Goal: Information Seeking & Learning: Learn about a topic

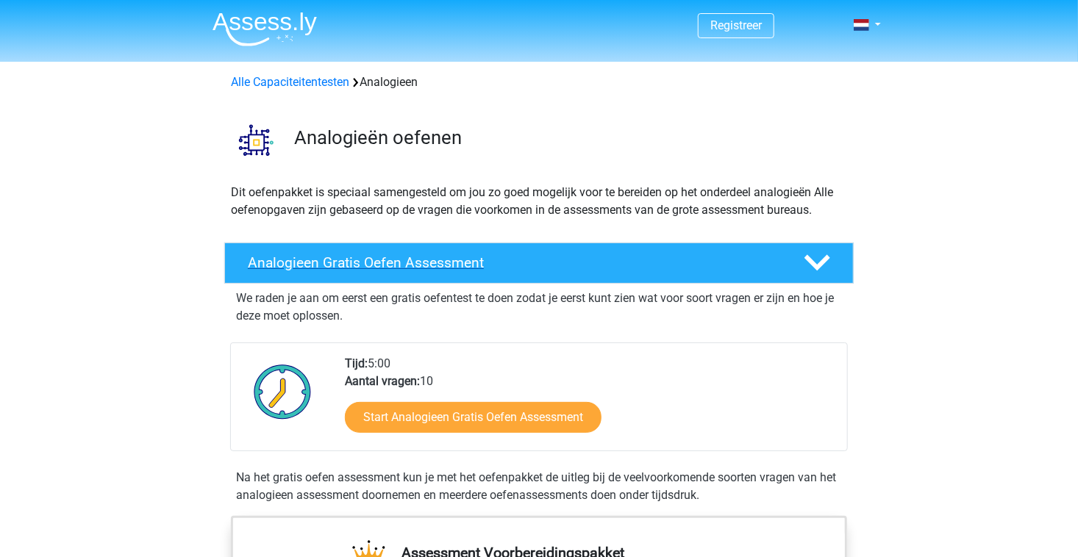
click at [817, 263] on icon at bounding box center [817, 263] width 26 height 26
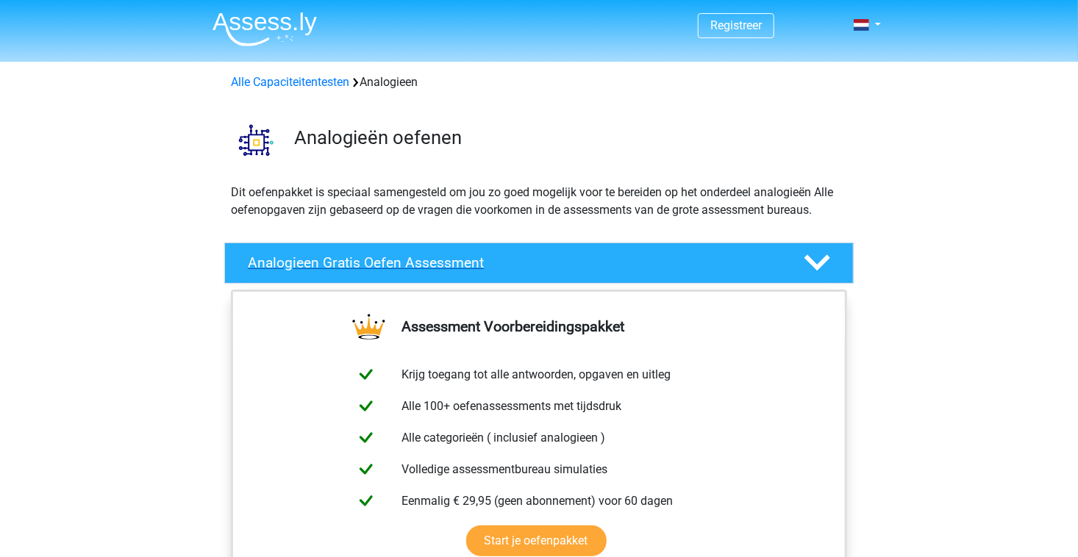
click at [817, 263] on icon at bounding box center [817, 263] width 26 height 26
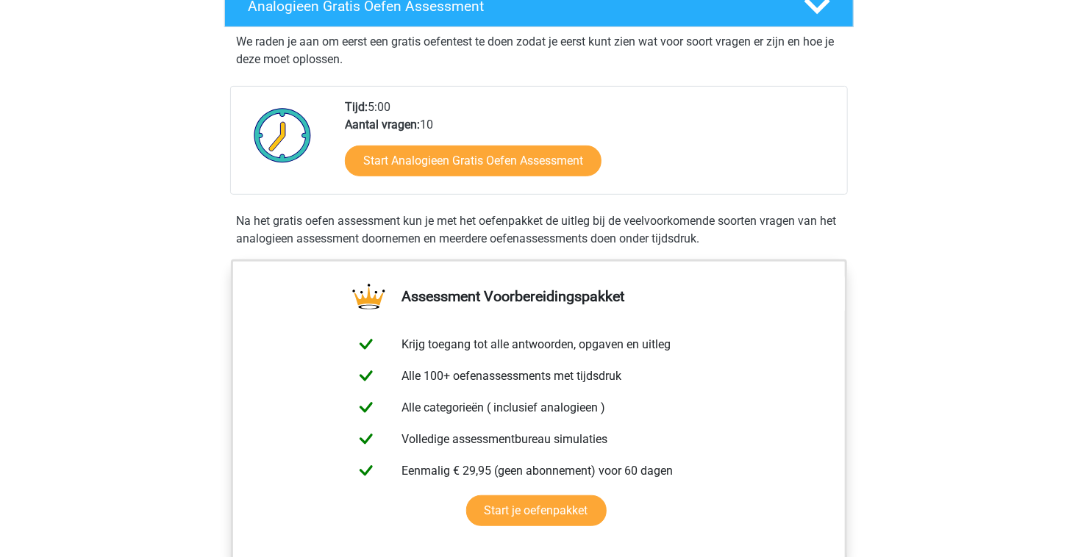
scroll to position [261, 0]
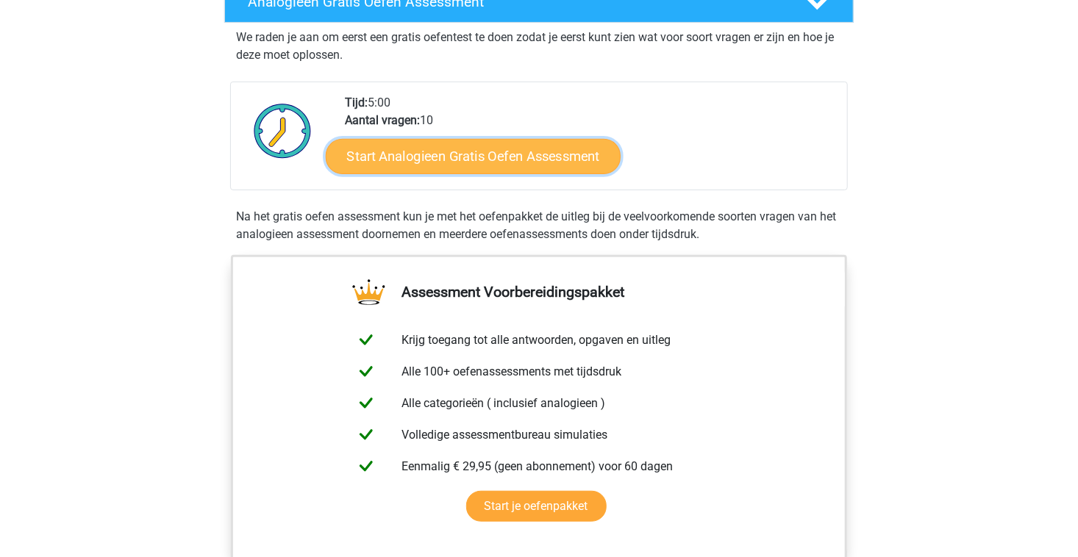
click at [404, 157] on link "Start Analogieen Gratis Oefen Assessment" at bounding box center [473, 155] width 295 height 35
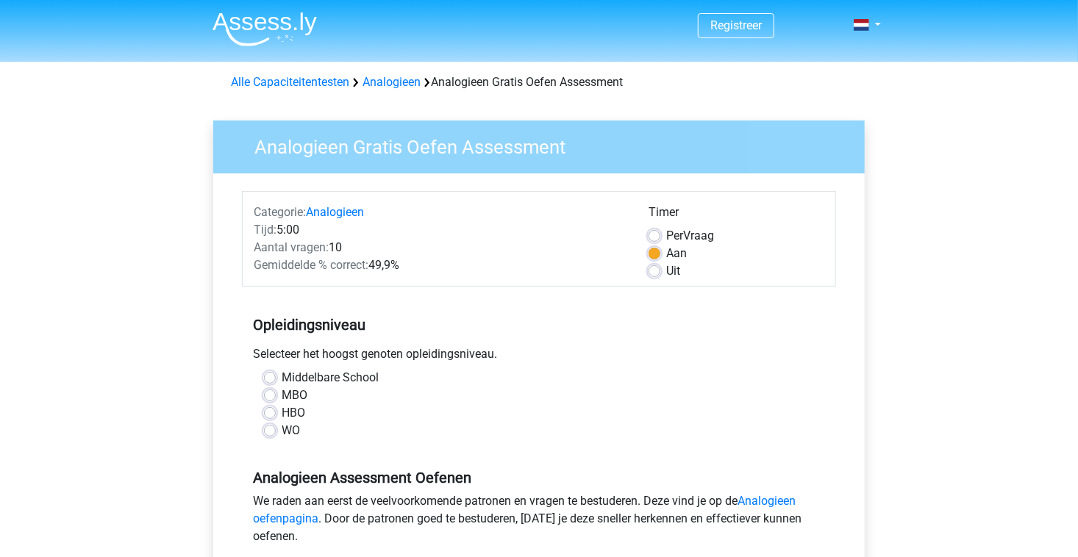
click at [293, 393] on label "MBO" at bounding box center [295, 396] width 26 height 18
click at [276, 393] on input "MBO" at bounding box center [270, 394] width 12 height 15
radio input "true"
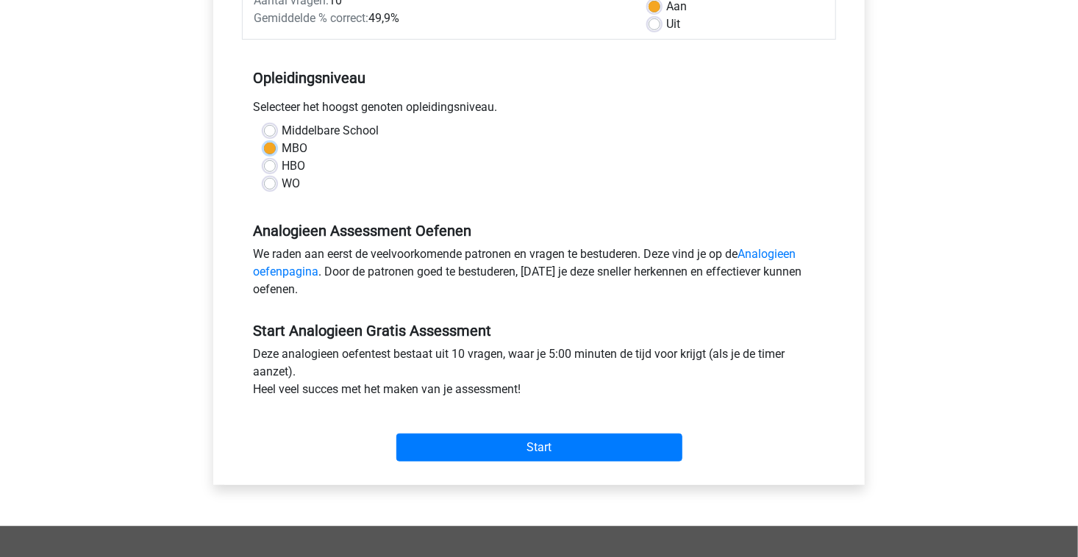
scroll to position [253, 0]
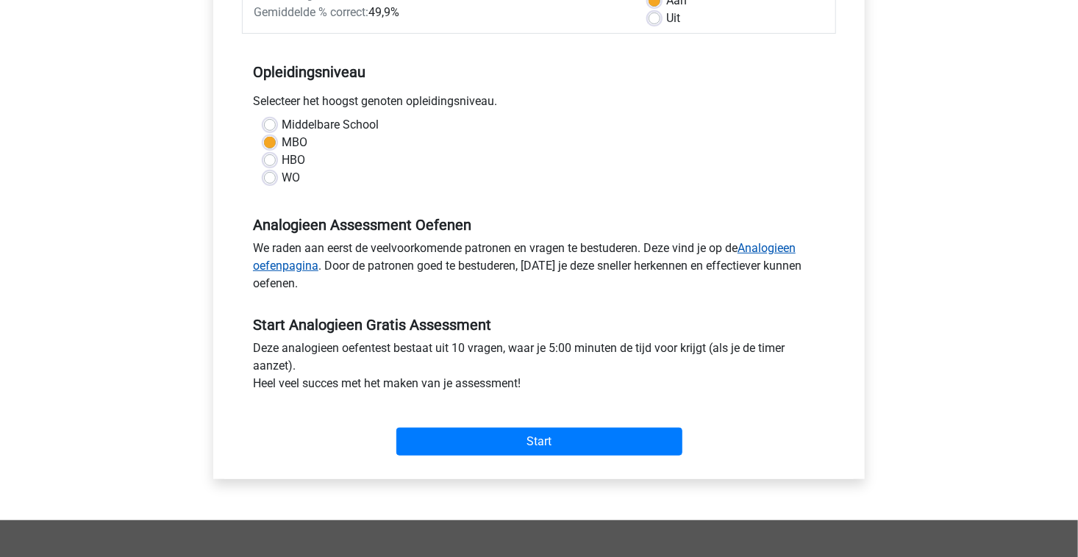
click at [790, 254] on link "Analogieen oefenpagina" at bounding box center [524, 257] width 542 height 32
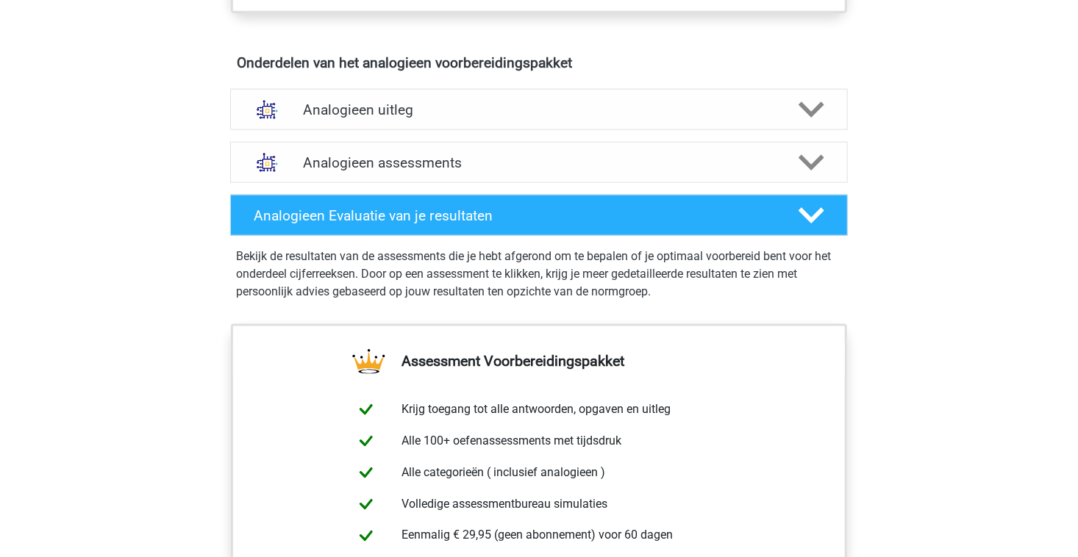
scroll to position [852, 0]
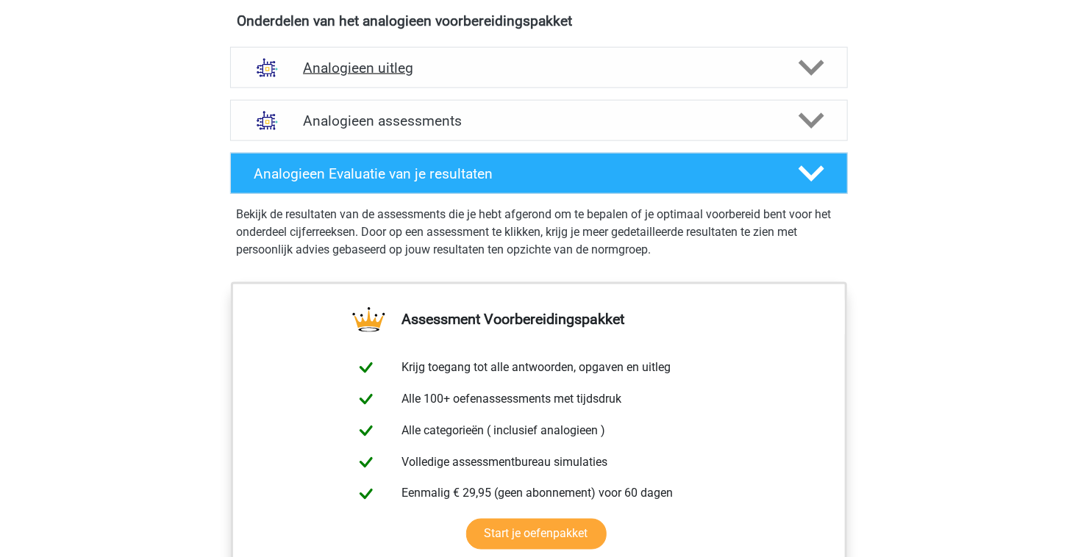
click at [806, 57] on icon at bounding box center [811, 68] width 26 height 26
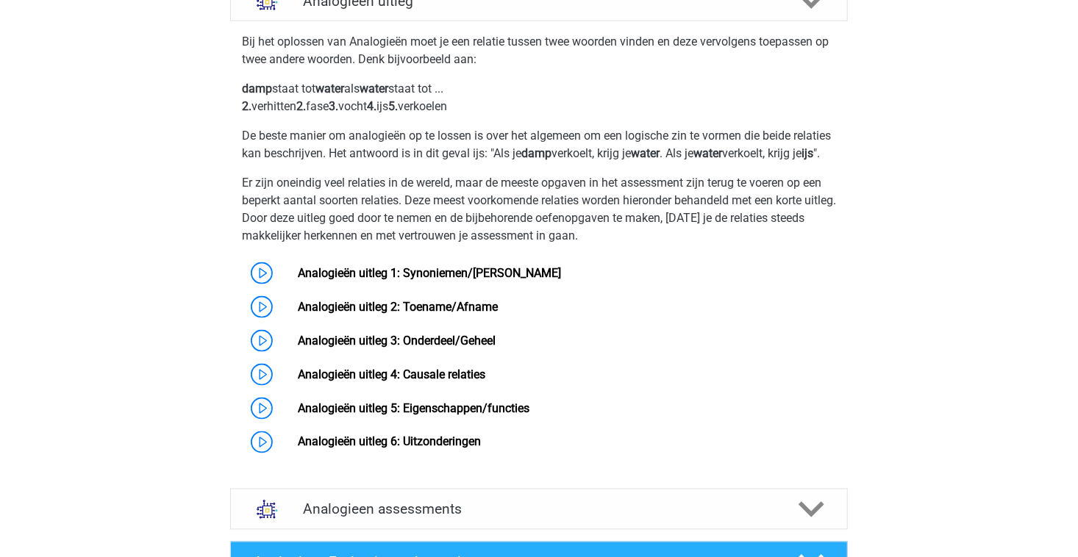
scroll to position [932, 0]
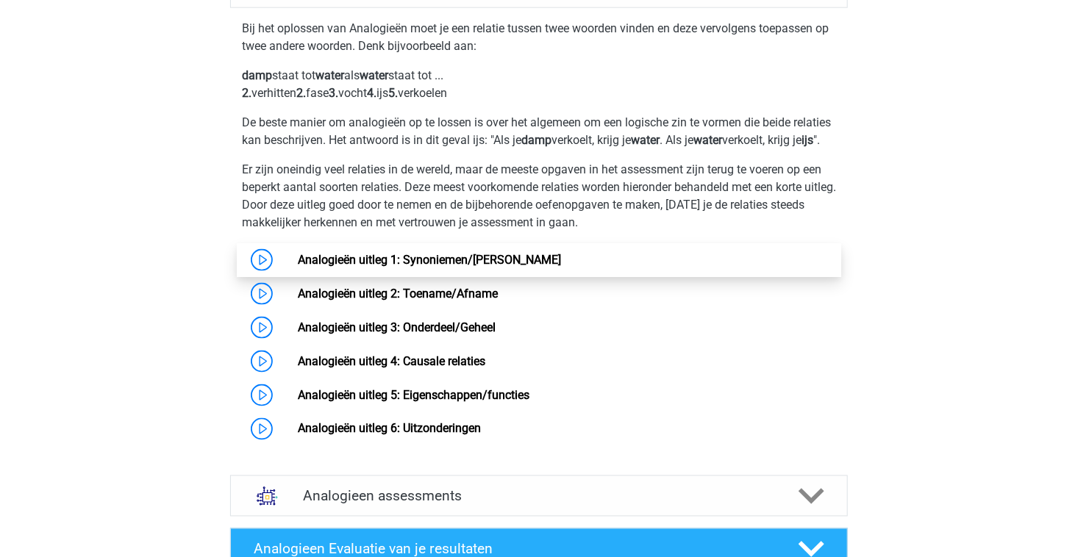
click at [417, 267] on link "Analogieën uitleg 1: Synoniemen/[PERSON_NAME]" at bounding box center [429, 260] width 263 height 14
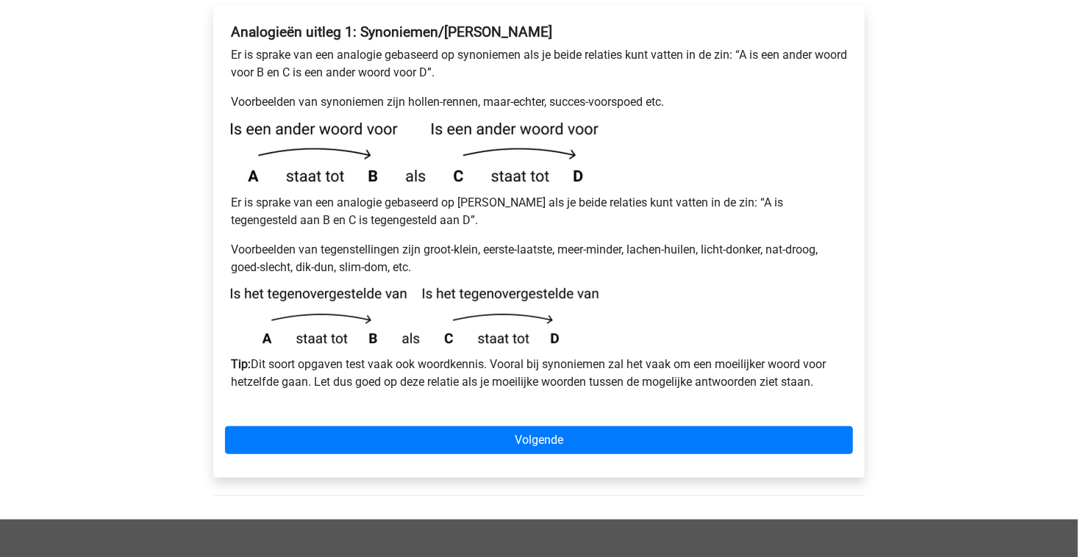
scroll to position [303, 0]
